Goal: Information Seeking & Learning: Learn about a topic

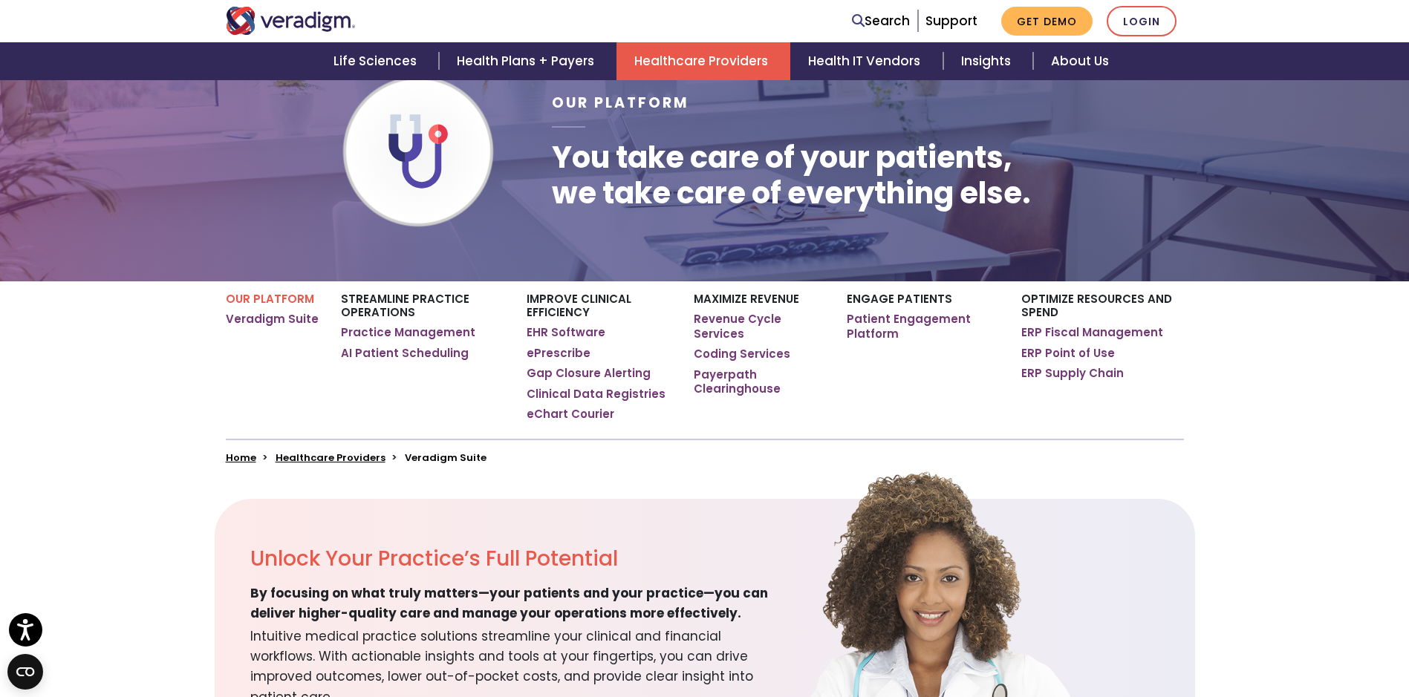
scroll to position [149, 0]
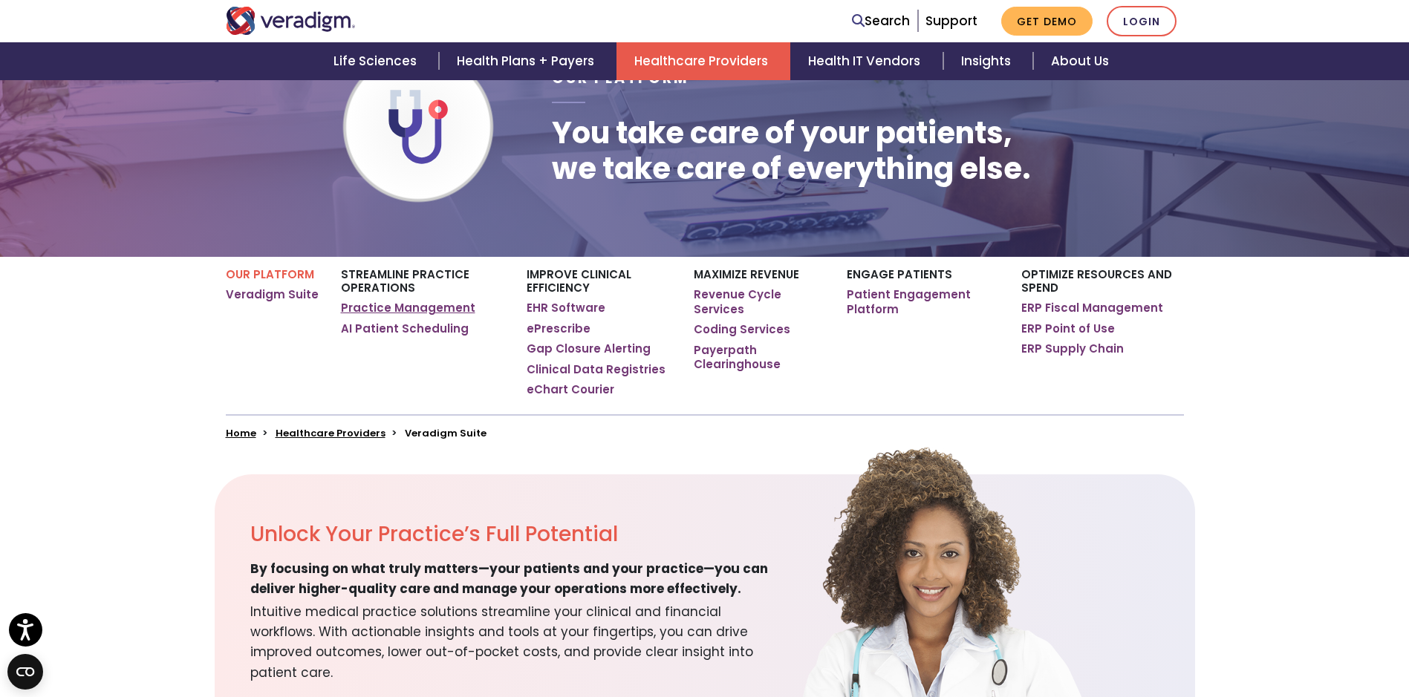
click at [377, 307] on link "Practice Management" at bounding box center [408, 308] width 134 height 15
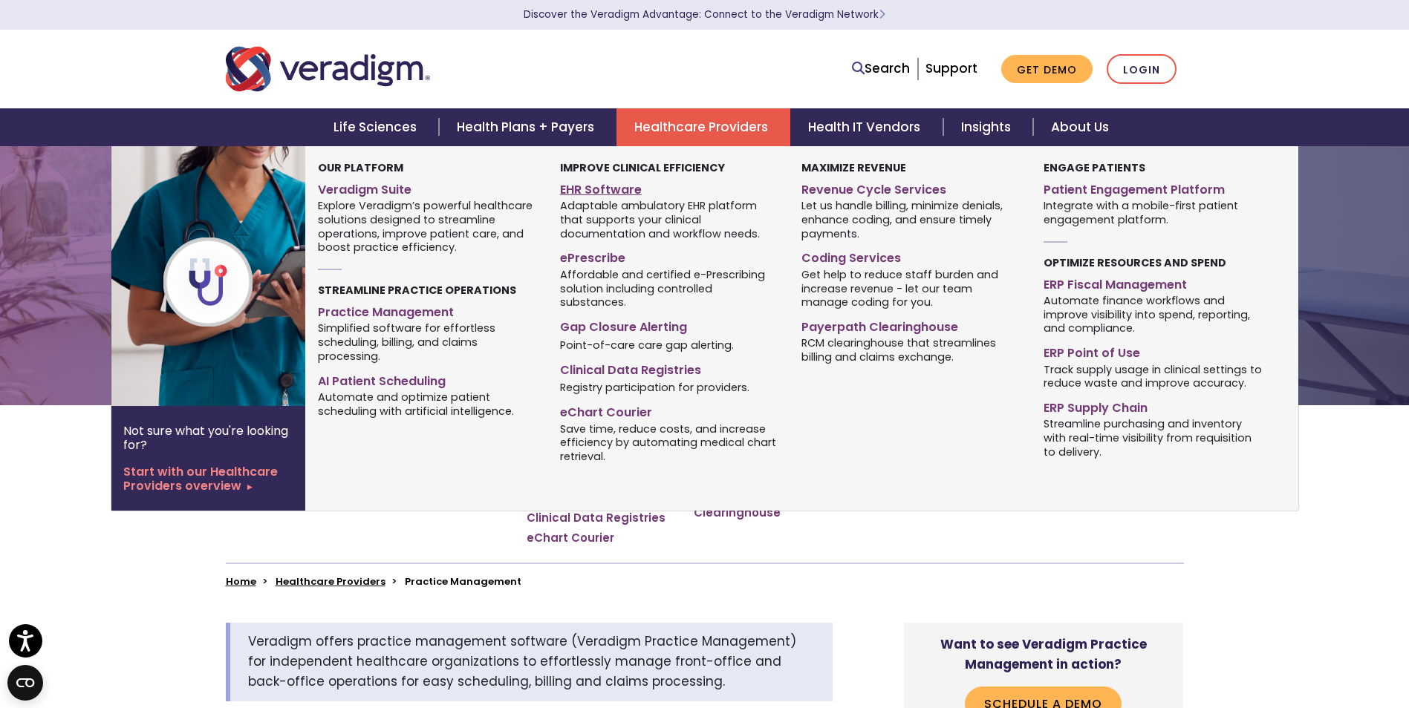
click at [612, 185] on link "EHR Software" at bounding box center [669, 188] width 219 height 22
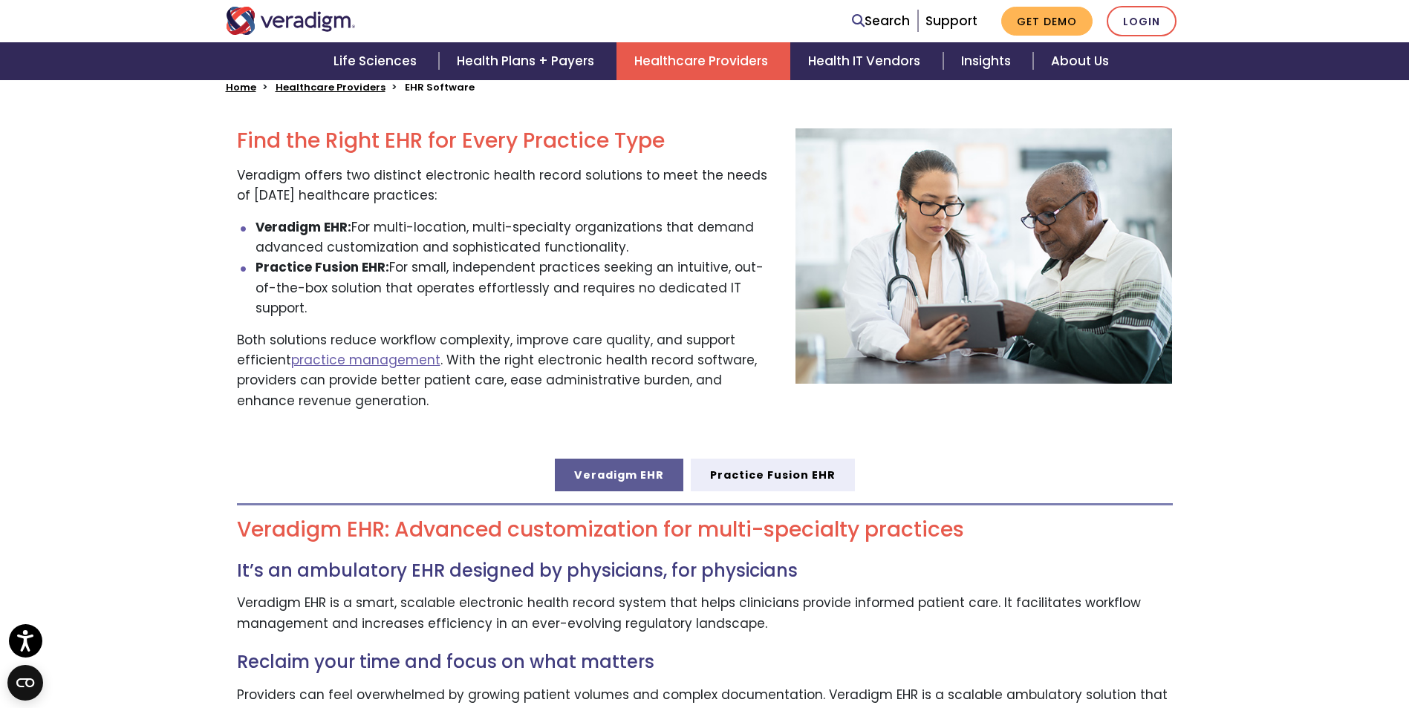
scroll to position [520, 0]
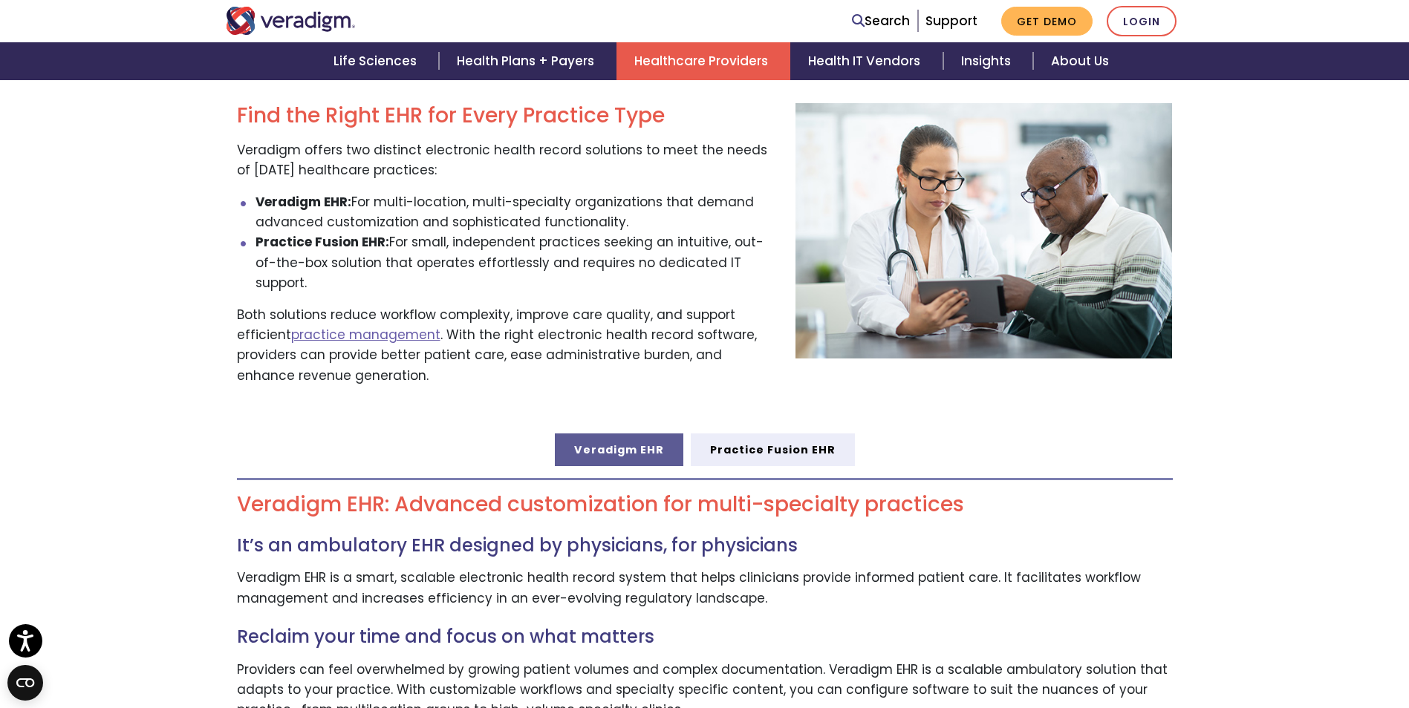
click at [602, 434] on link "Veradigm EHR" at bounding box center [619, 450] width 128 height 33
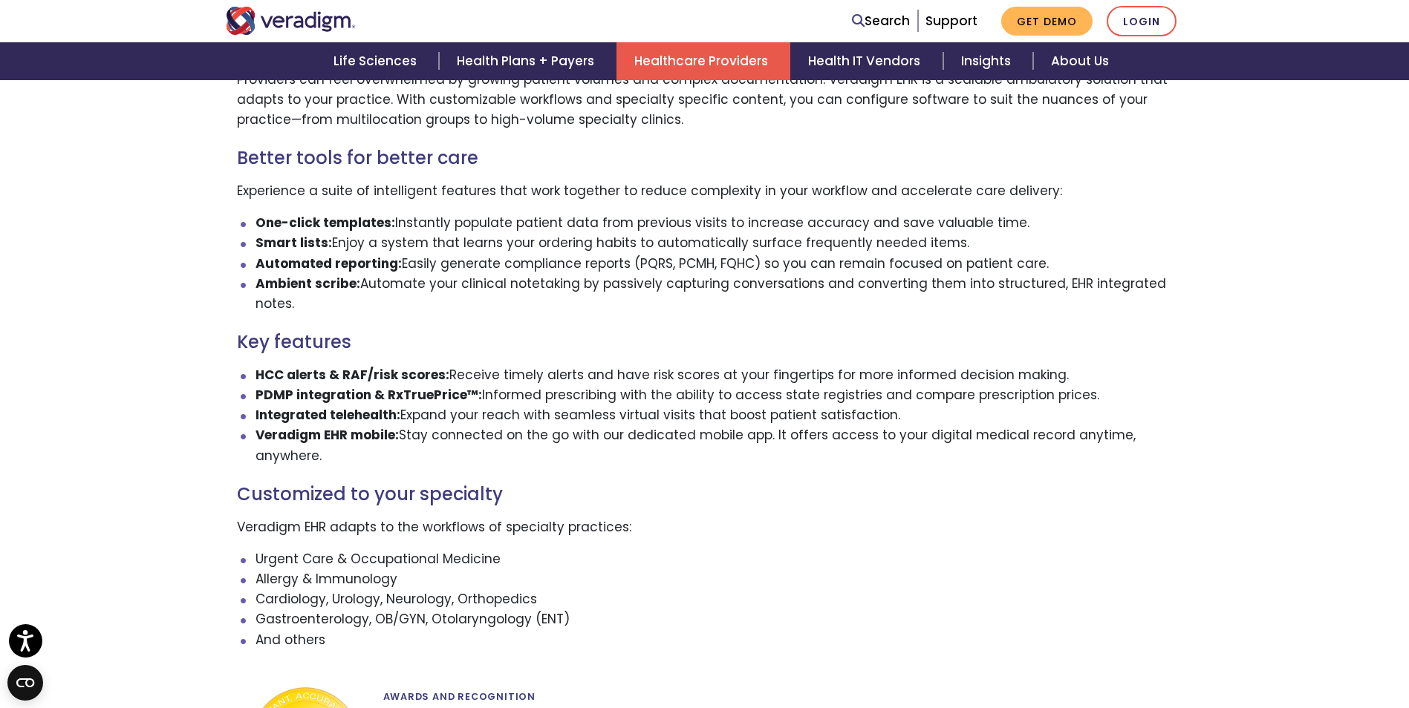
scroll to position [1114, 0]
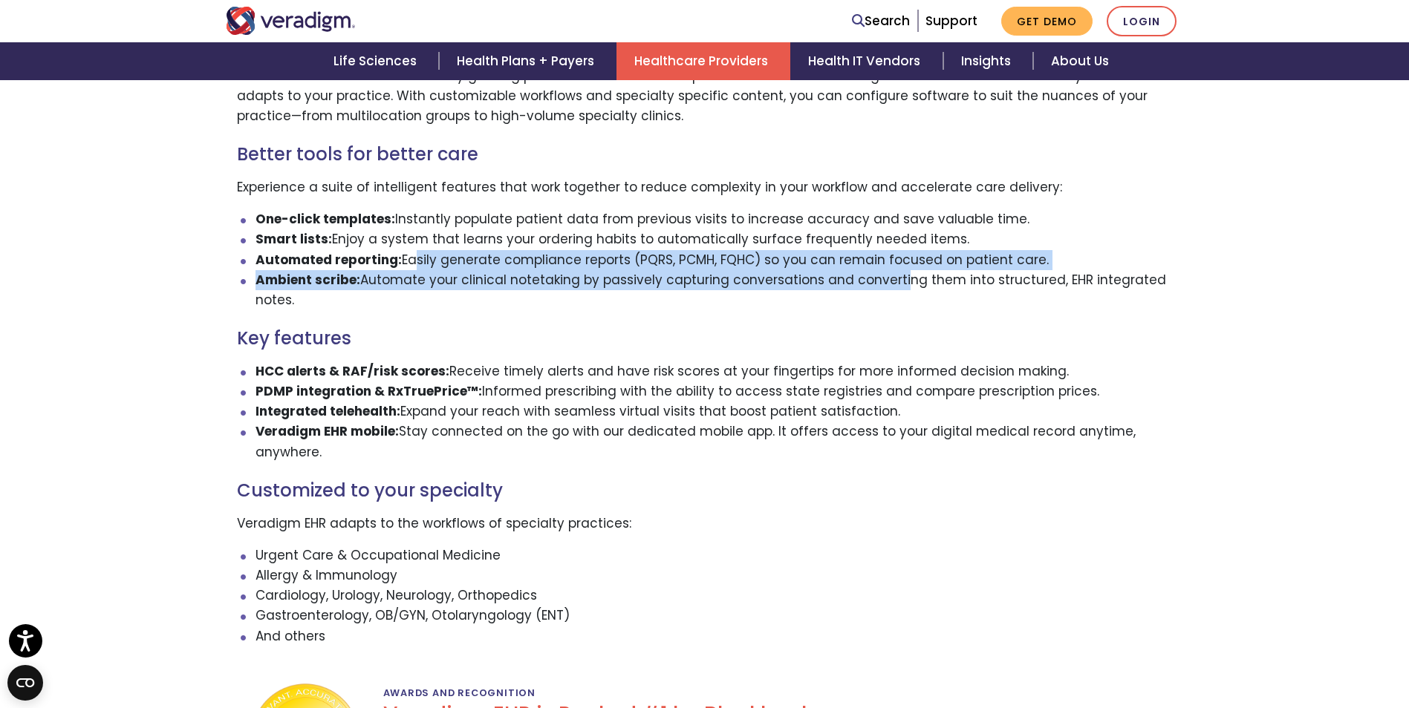
drag, startPoint x: 421, startPoint y: 234, endPoint x: 919, endPoint y: 257, distance: 498.8
click at [917, 258] on ul "One-click templates: Instantly populate patient data from previous visits to in…" at bounding box center [705, 259] width 936 height 101
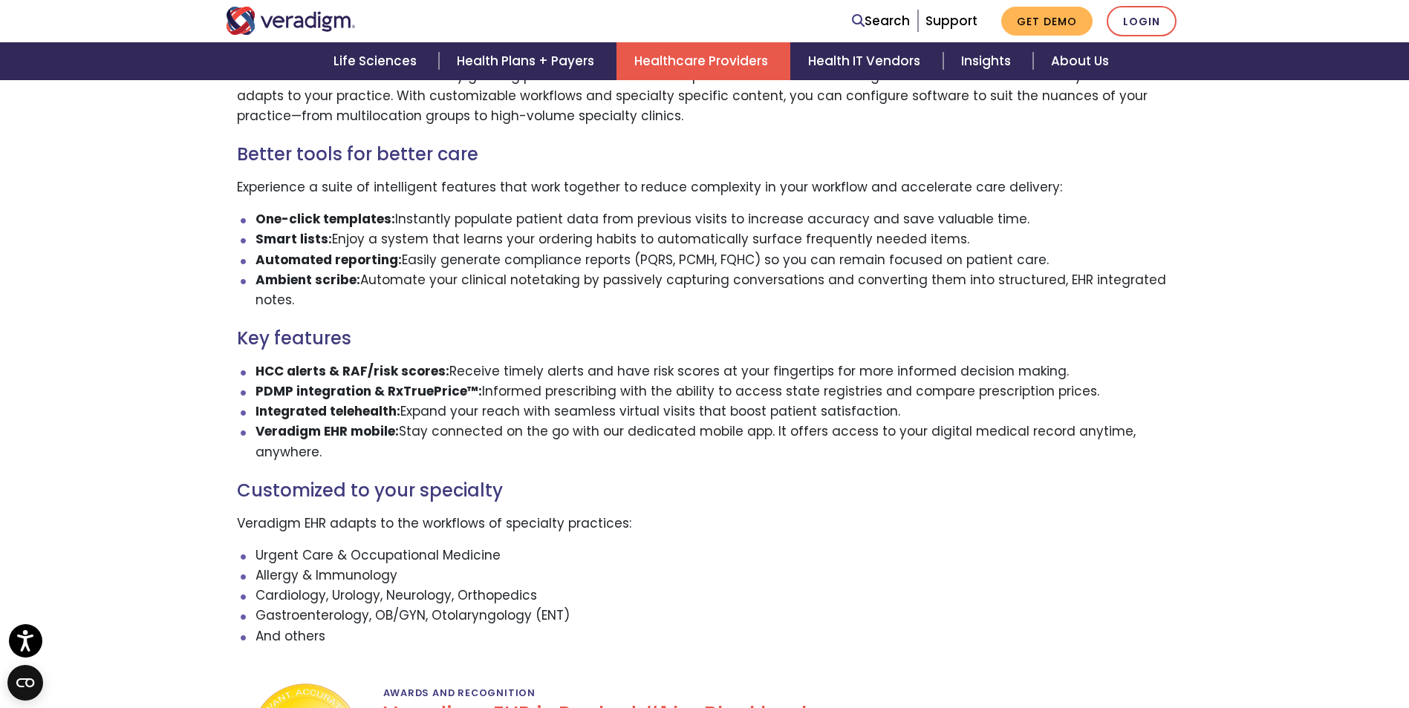
click at [343, 287] on li "Ambient scribe: Automate your clinical notetaking by passively capturing conver…" at bounding box center [713, 290] width 917 height 40
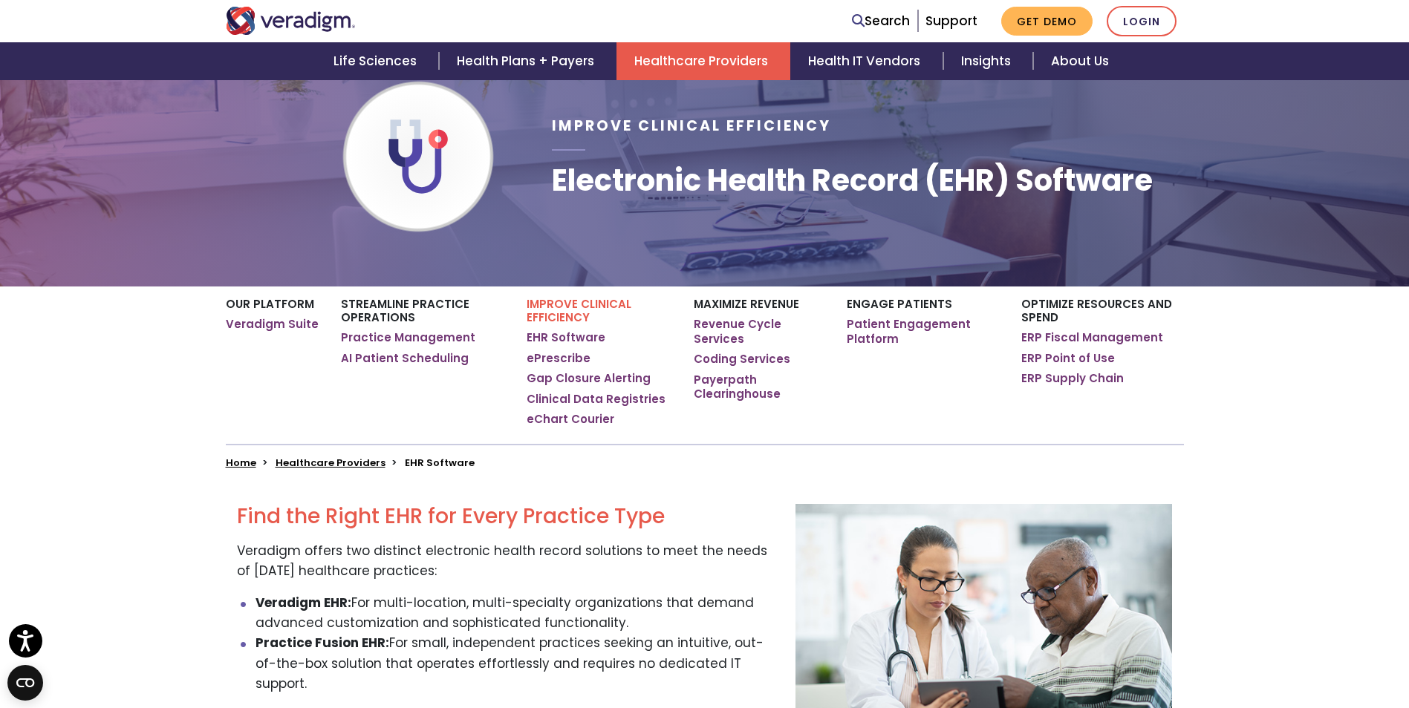
scroll to position [0, 0]
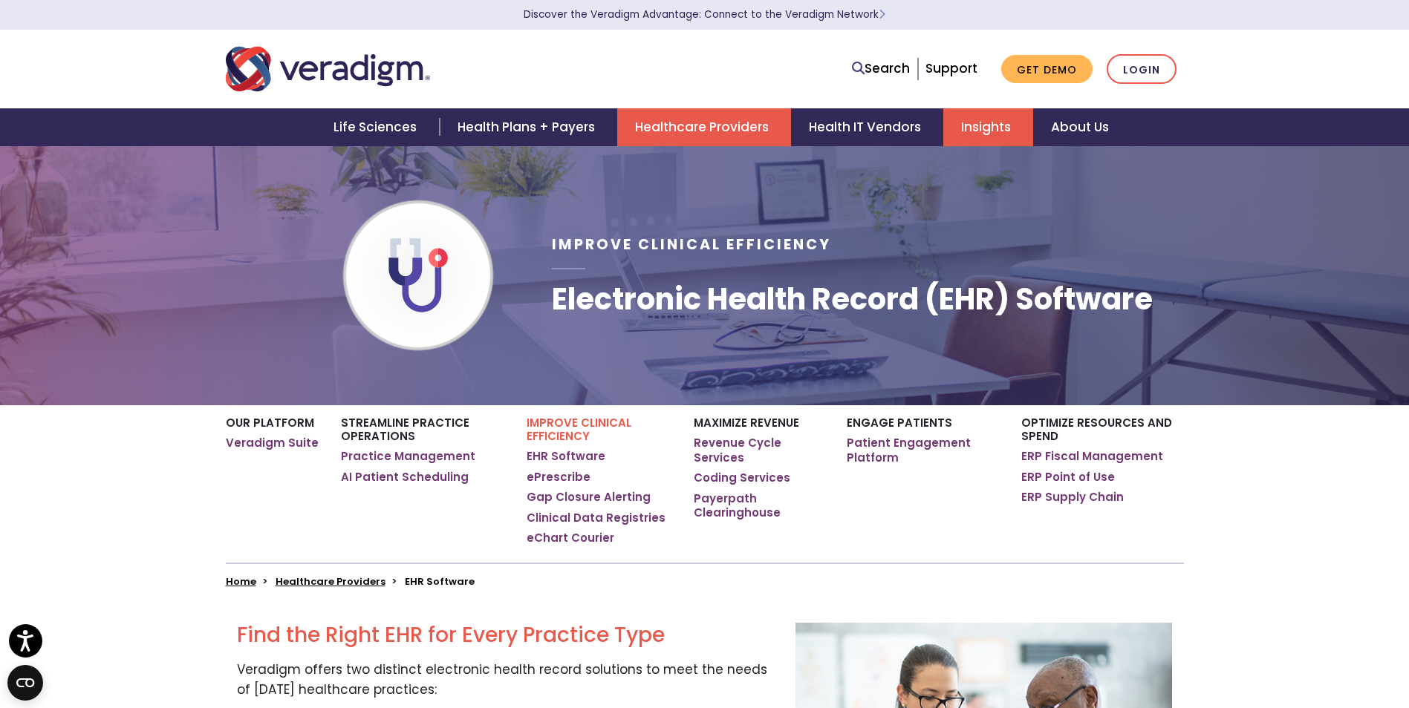
click at [1017, 119] on link "Insights" at bounding box center [988, 127] width 90 height 38
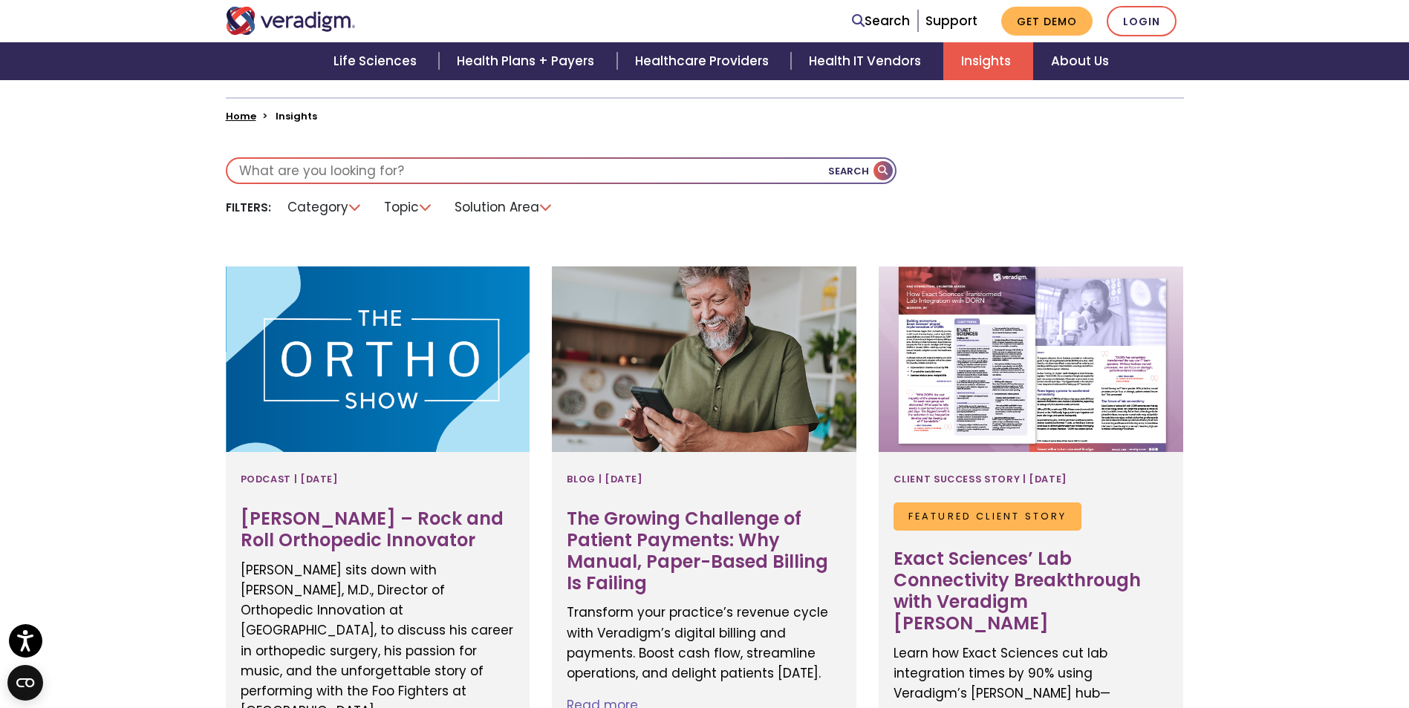
scroll to position [446, 0]
